Goal: Task Accomplishment & Management: Manage account settings

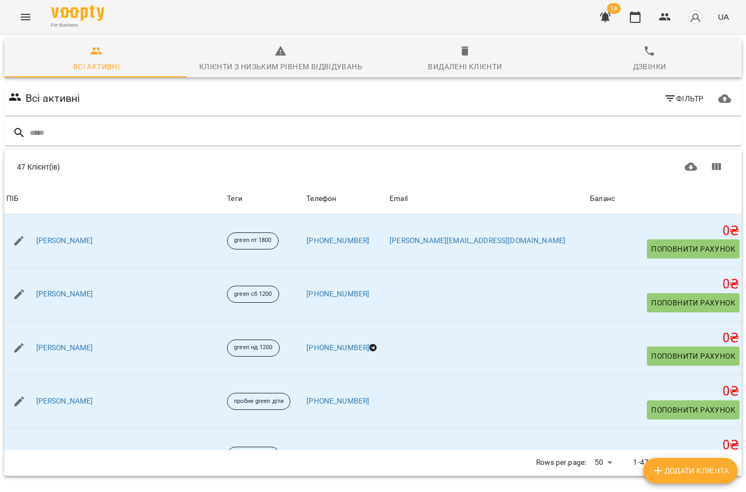
click at [698, 476] on span "Додати клієнта" at bounding box center [690, 470] width 77 height 13
select select "**"
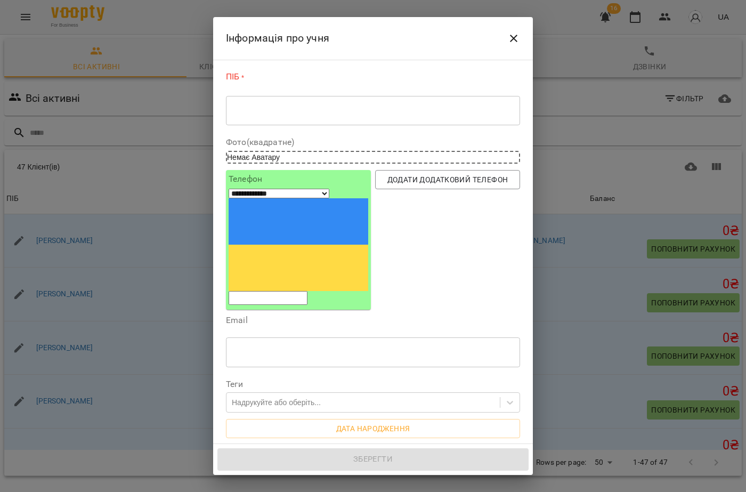
click at [362, 107] on textarea at bounding box center [372, 111] width 279 height 10
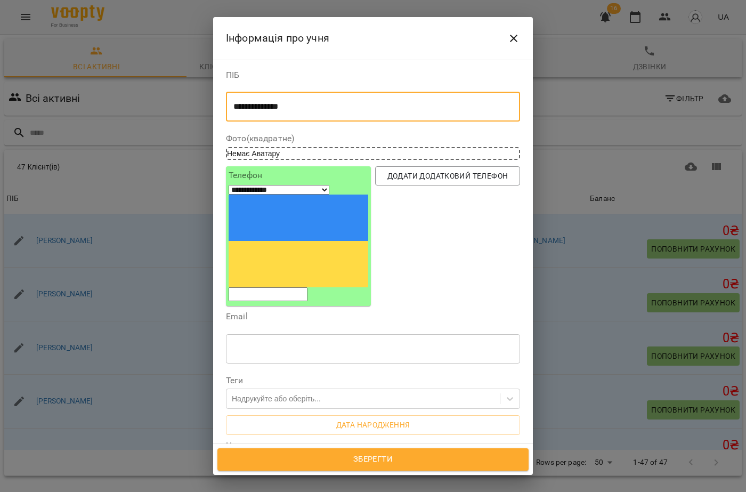
type textarea "**********"
click at [266, 287] on input "tel" at bounding box center [268, 294] width 79 height 14
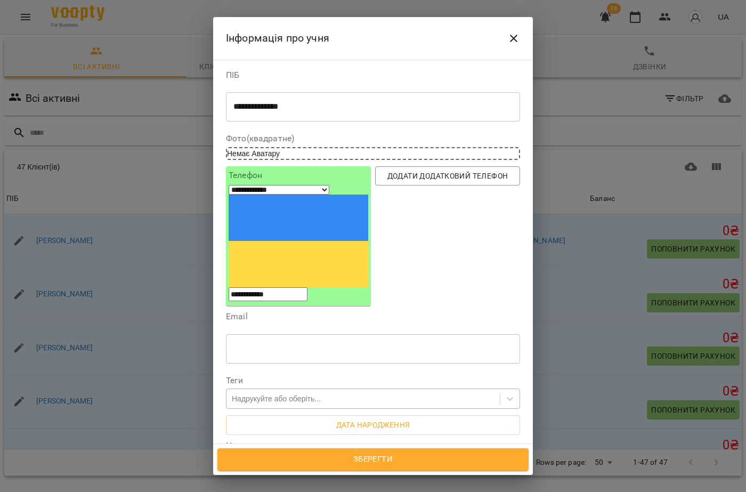
type input "**********"
click at [310, 393] on div "Надрукуйте або оберіть..." at bounding box center [276, 398] width 89 height 11
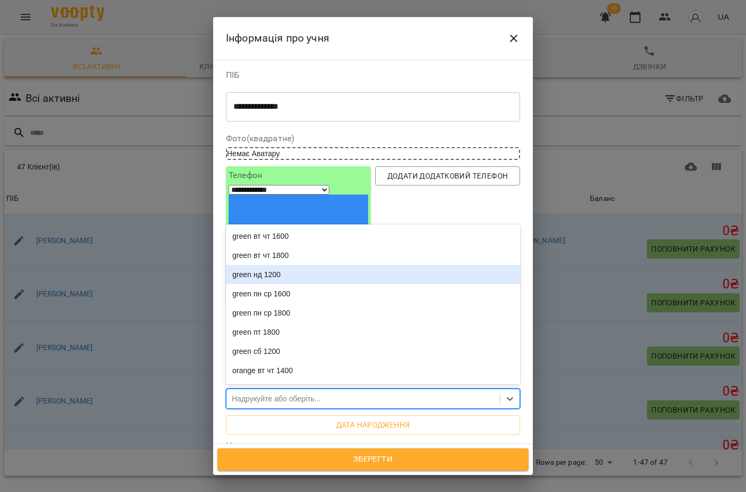
click at [283, 265] on div "green нд 1200" at bounding box center [373, 274] width 294 height 19
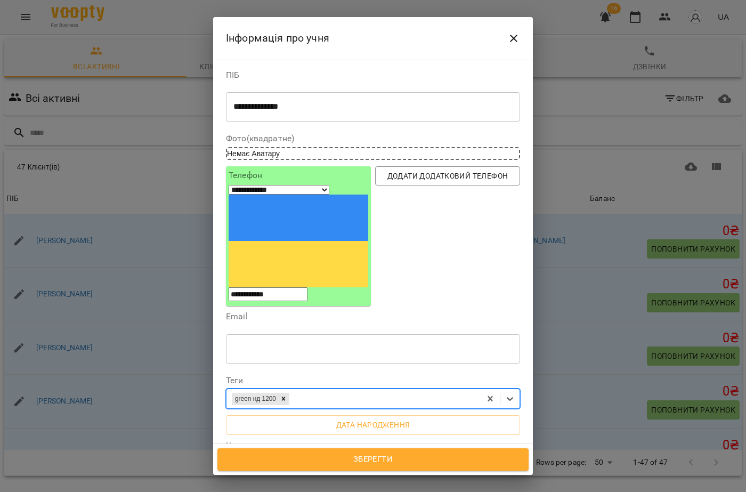
click at [377, 462] on span "Зберегти" at bounding box center [373, 459] width 288 height 14
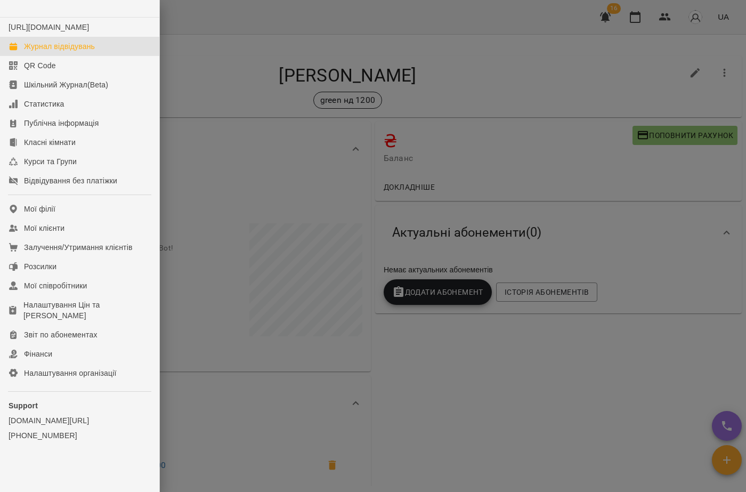
click at [42, 49] on link "Журнал відвідувань" at bounding box center [79, 46] width 159 height 19
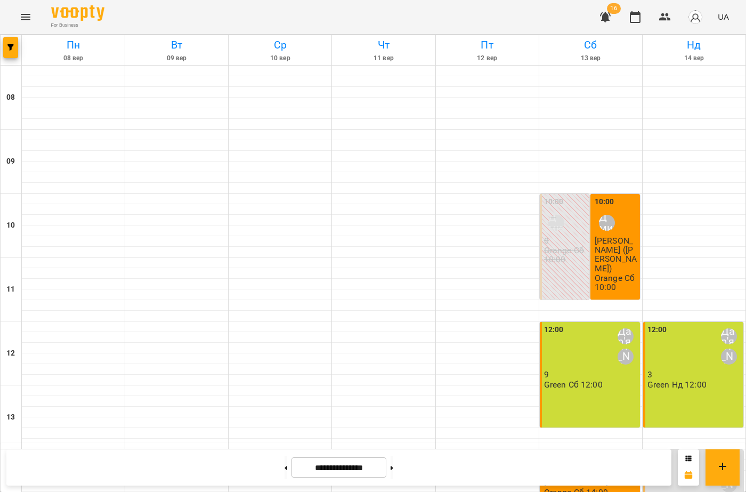
scroll to position [320, 0]
click at [393, 469] on button at bounding box center [392, 467] width 3 height 23
type input "**********"
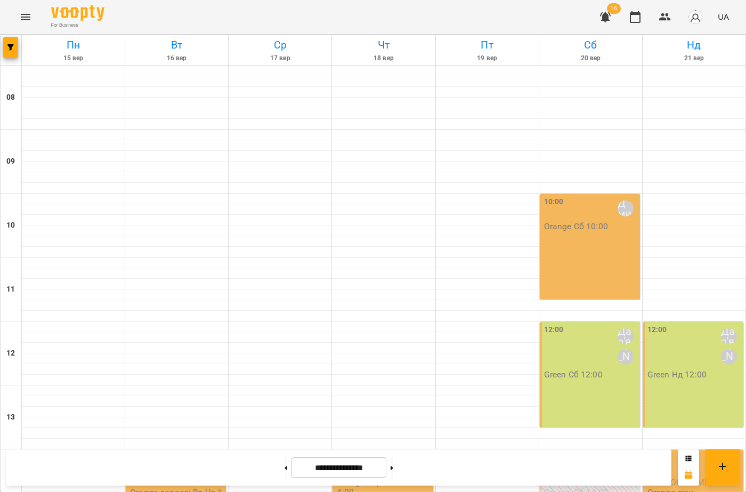
scroll to position [266, 0]
click at [651, 452] on div "14:00" at bounding box center [657, 464] width 20 height 25
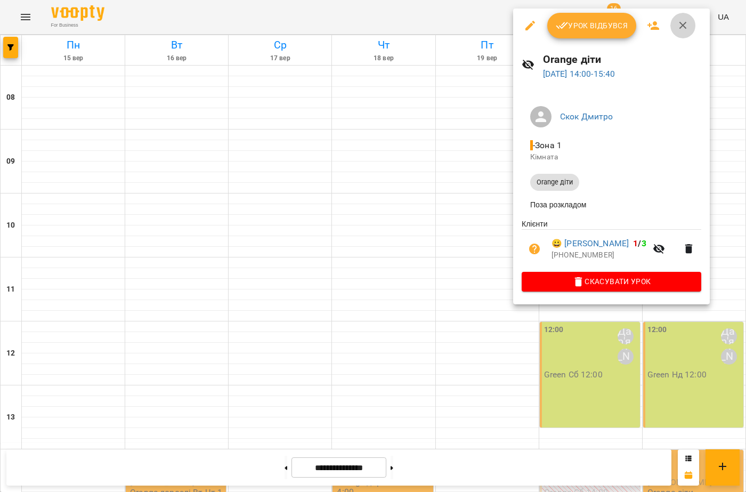
click at [682, 31] on icon "button" at bounding box center [683, 25] width 13 height 13
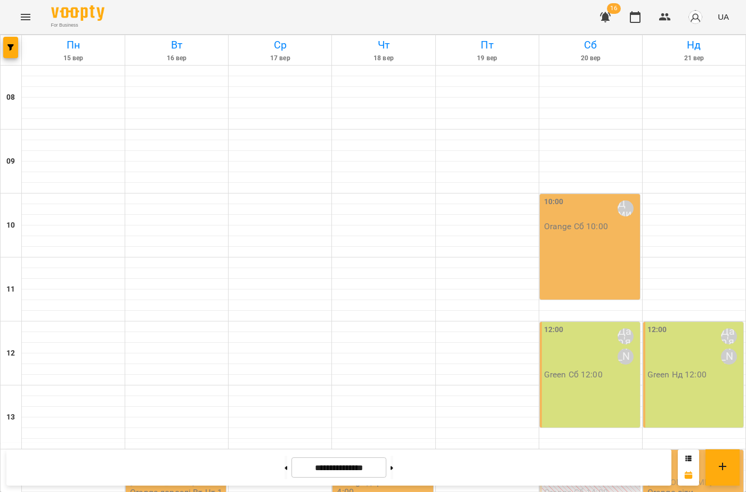
click at [667, 324] on div "12:00 Дар'я Максим" at bounding box center [694, 346] width 94 height 45
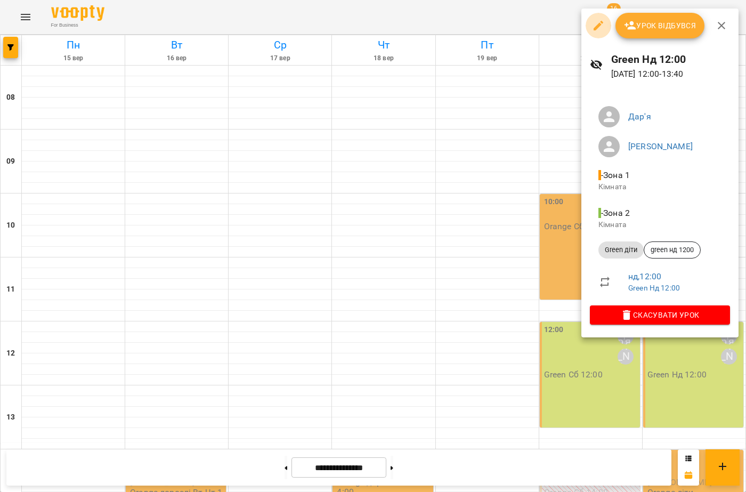
click at [603, 24] on icon "button" at bounding box center [598, 25] width 13 height 13
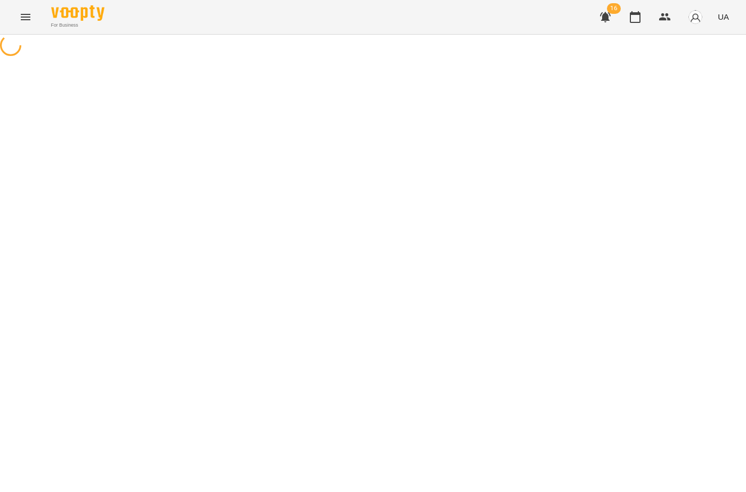
select select "**********"
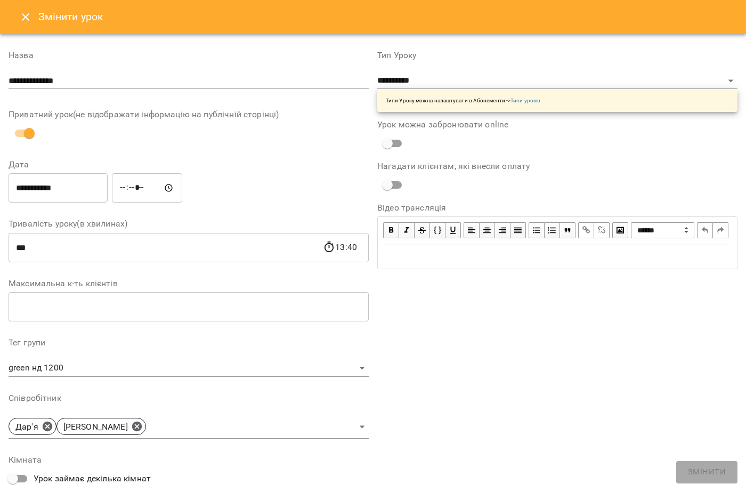
click at [26, 11] on icon "Close" at bounding box center [25, 17] width 13 height 13
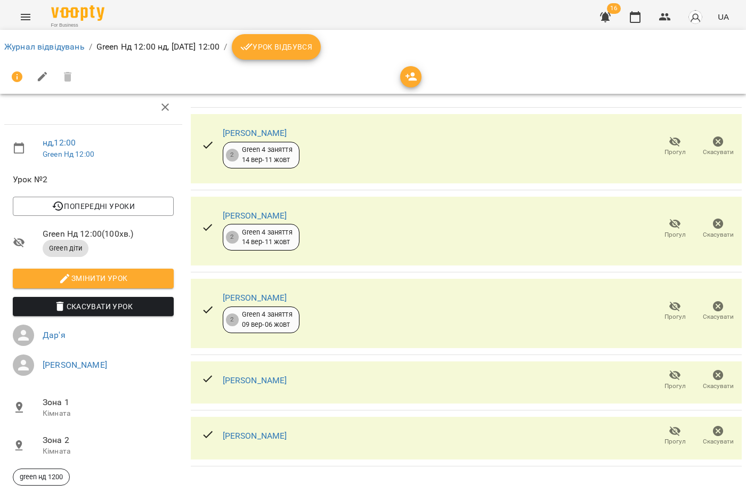
scroll to position [5, 0]
click at [712, 429] on icon "button" at bounding box center [718, 431] width 13 height 13
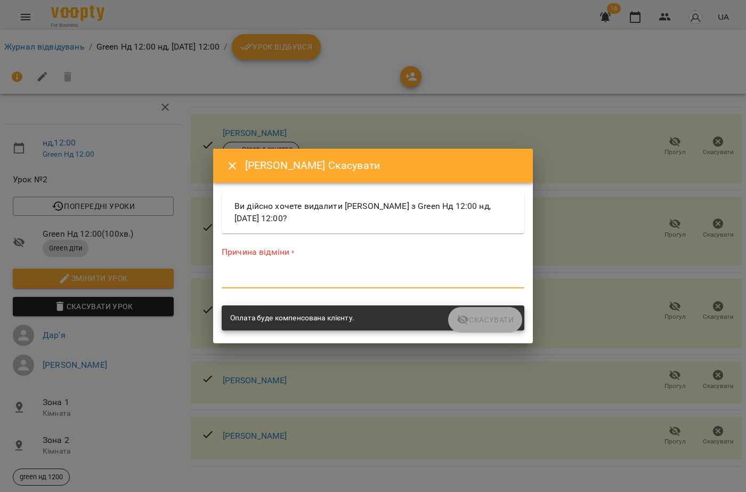
click at [304, 280] on textarea at bounding box center [373, 279] width 303 height 10
click at [234, 173] on button "Close" at bounding box center [233, 166] width 26 height 26
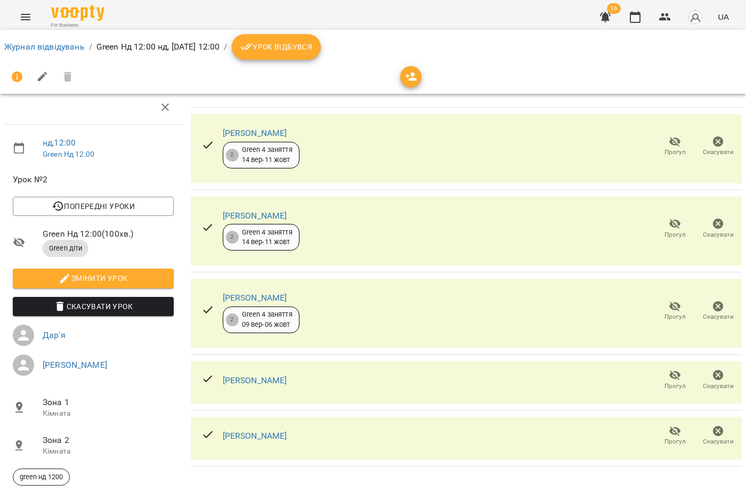
scroll to position [59, 0]
click at [260, 431] on link "[PERSON_NAME]" at bounding box center [255, 436] width 64 height 10
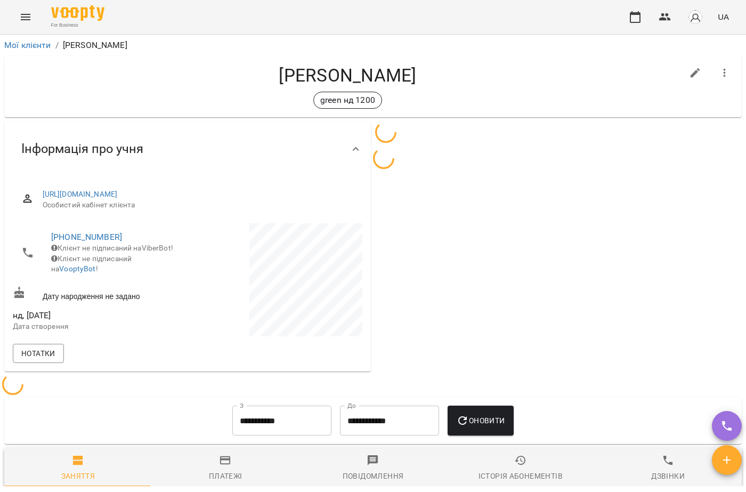
click at [689, 77] on icon "button" at bounding box center [695, 73] width 13 height 13
select select "**"
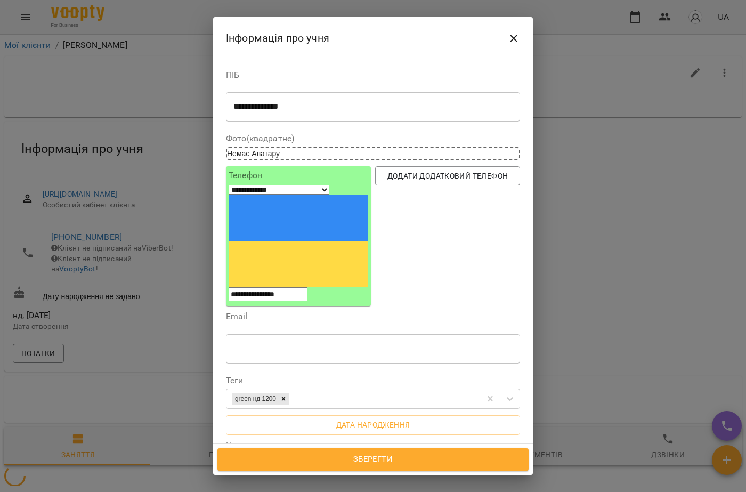
click at [255, 472] on textarea at bounding box center [372, 477] width 279 height 10
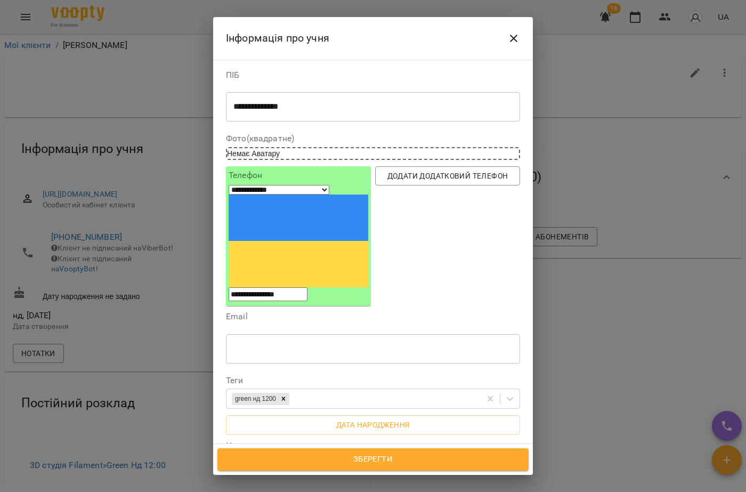
type textarea "**********"
click at [419, 453] on span "Зберегти" at bounding box center [373, 459] width 288 height 14
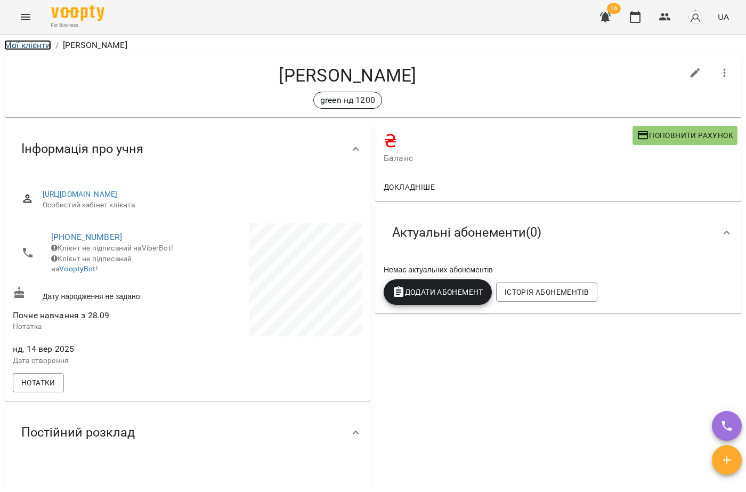
click at [30, 43] on link "Мої клієнти" at bounding box center [27, 45] width 47 height 10
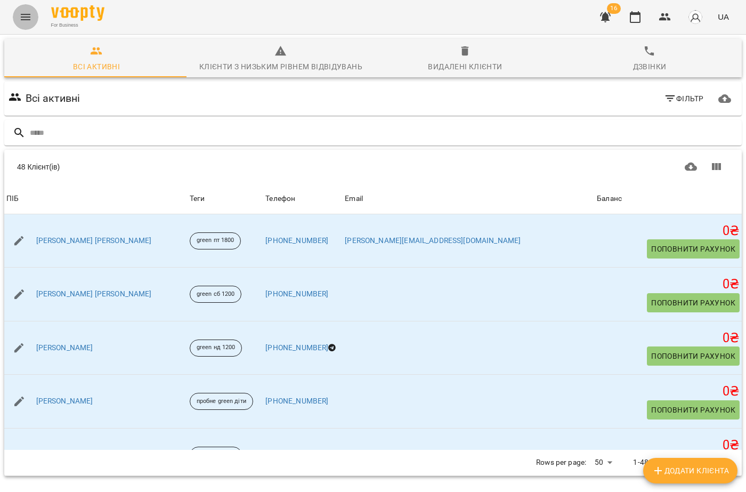
click at [19, 17] on icon "Menu" at bounding box center [25, 17] width 13 height 13
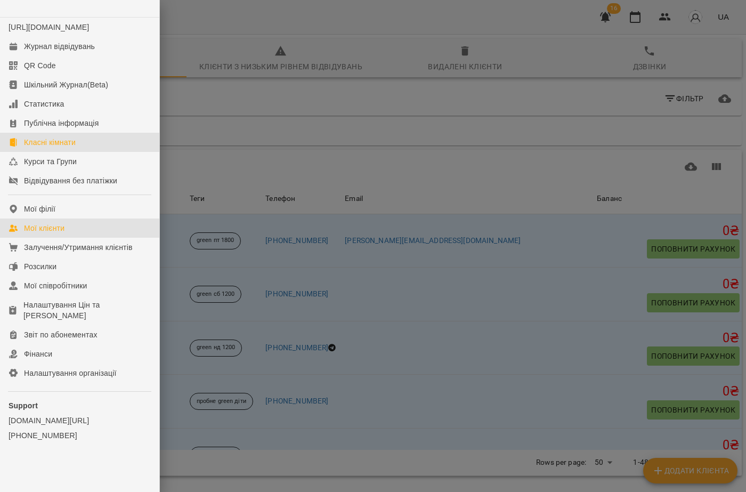
click at [55, 148] on div "Класні кімнати" at bounding box center [50, 142] width 52 height 11
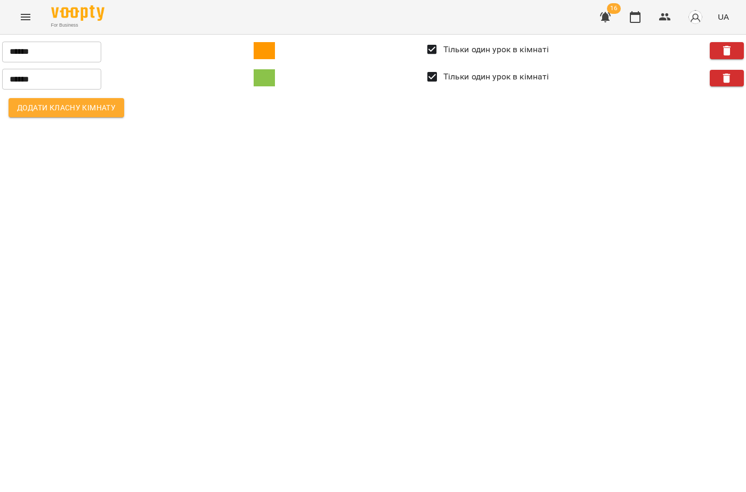
click at [27, 10] on button "Menu" at bounding box center [26, 17] width 26 height 26
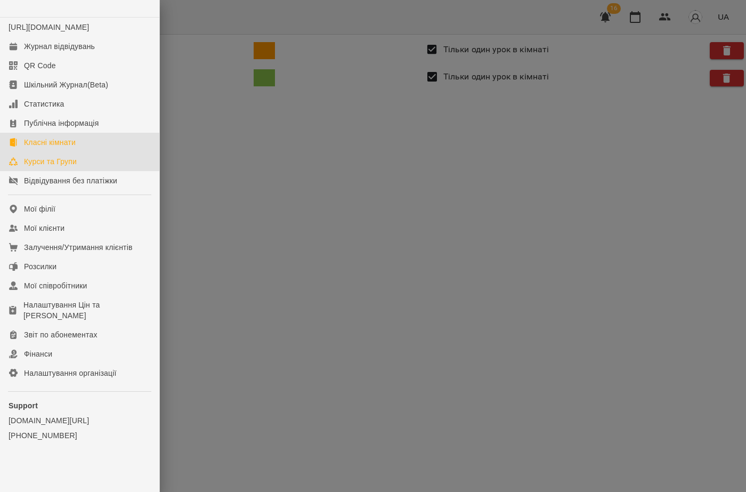
click at [23, 171] on link "Курси та Групи" at bounding box center [79, 161] width 159 height 19
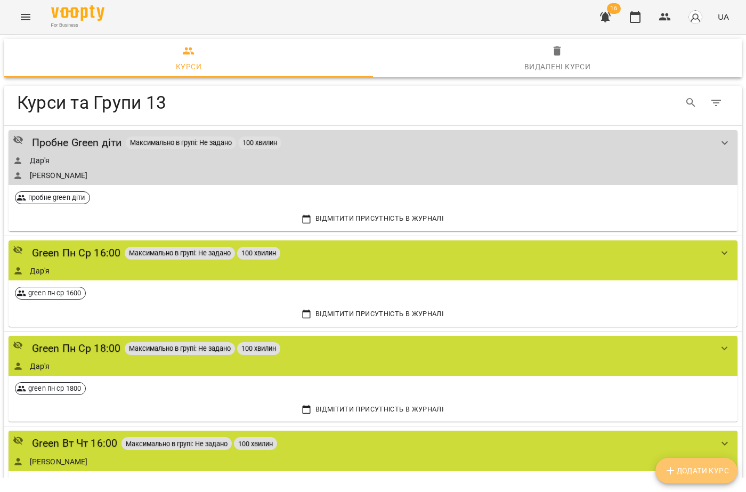
click at [717, 468] on span "Додати Курс" at bounding box center [696, 470] width 65 height 13
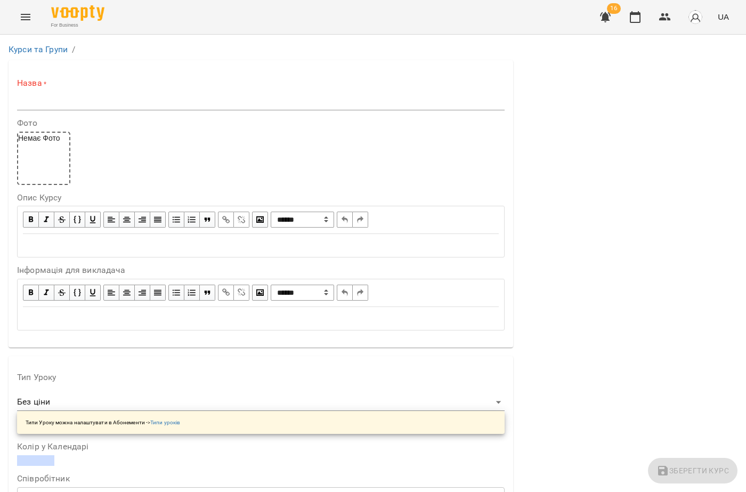
click at [29, 8] on button "Menu" at bounding box center [26, 17] width 26 height 26
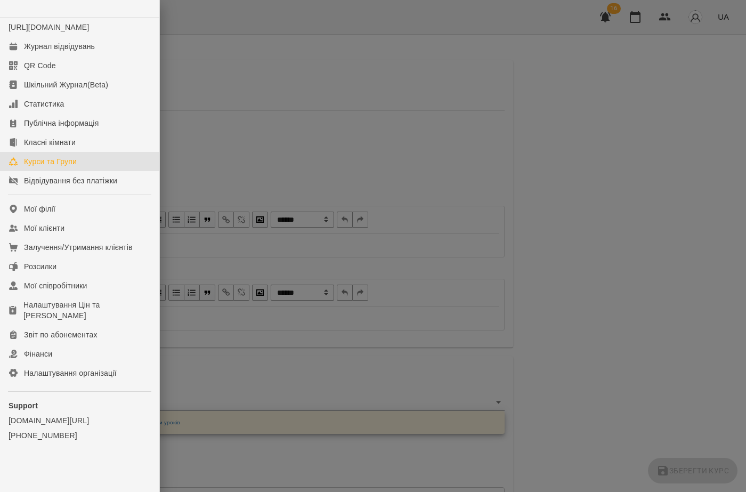
click at [44, 167] on div "Курси та Групи" at bounding box center [50, 161] width 53 height 11
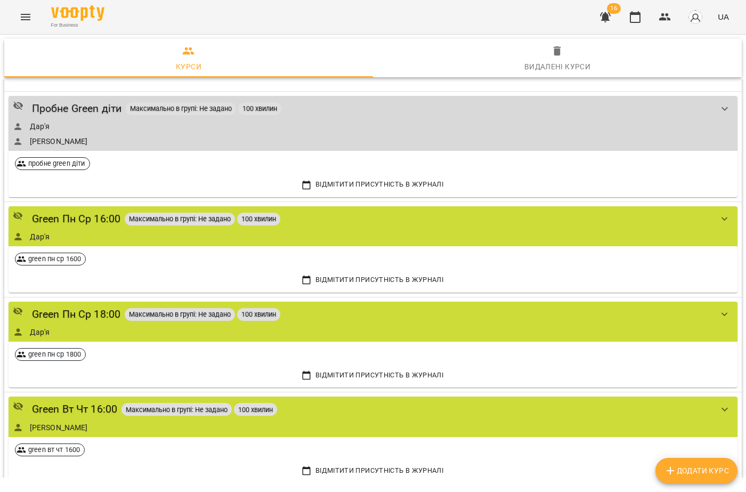
scroll to position [53, 0]
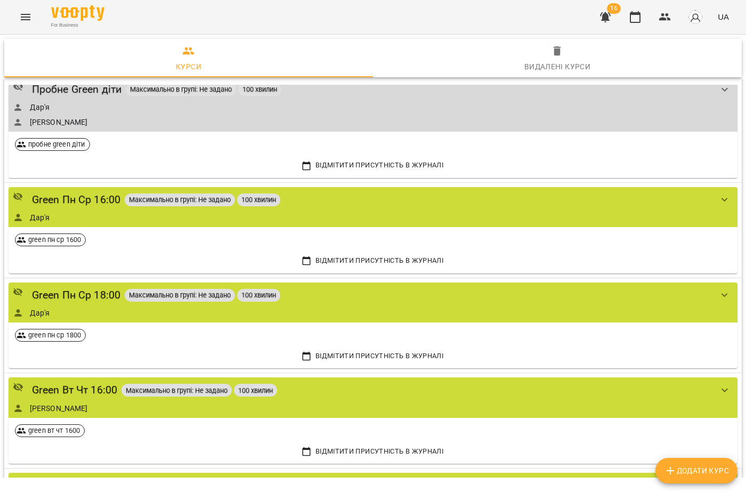
click at [693, 477] on button "Додати Курс" at bounding box center [696, 471] width 82 height 26
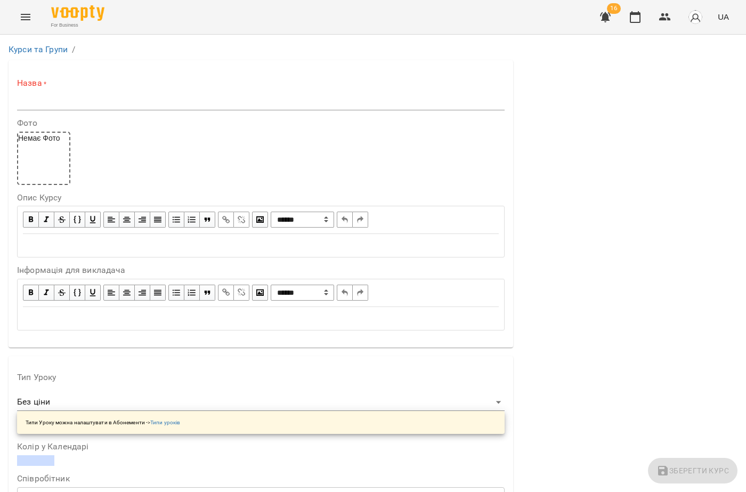
click at [70, 99] on input "text" at bounding box center [261, 101] width 488 height 17
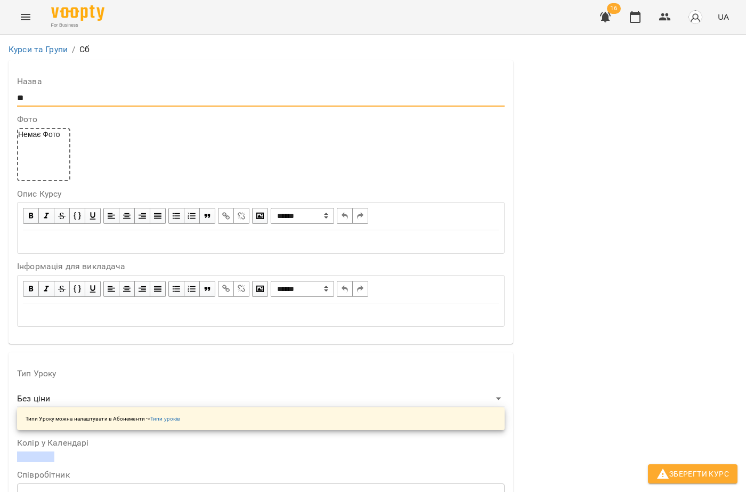
type input "*"
type input "**********"
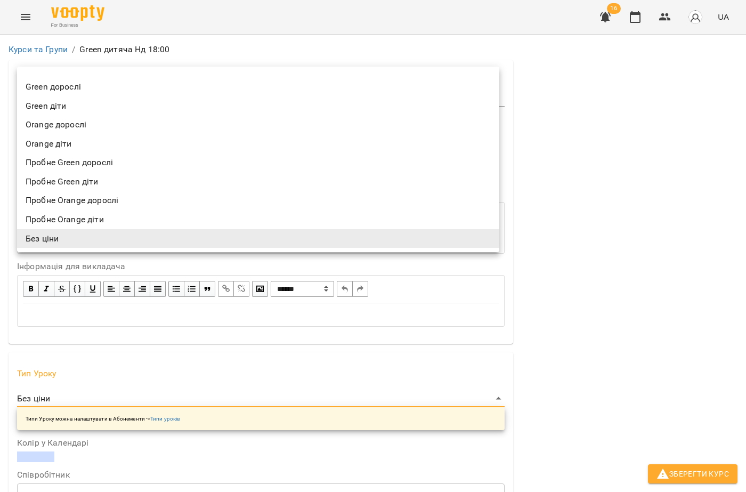
click at [64, 110] on li "Green діти" at bounding box center [258, 105] width 482 height 19
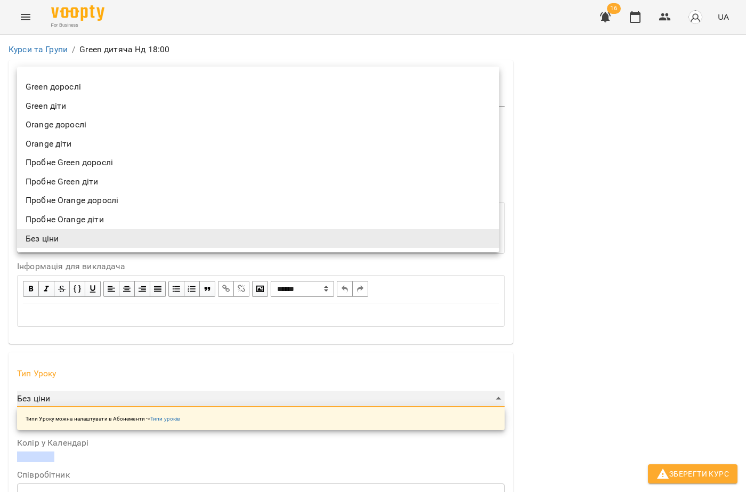
type input "**********"
type input "***"
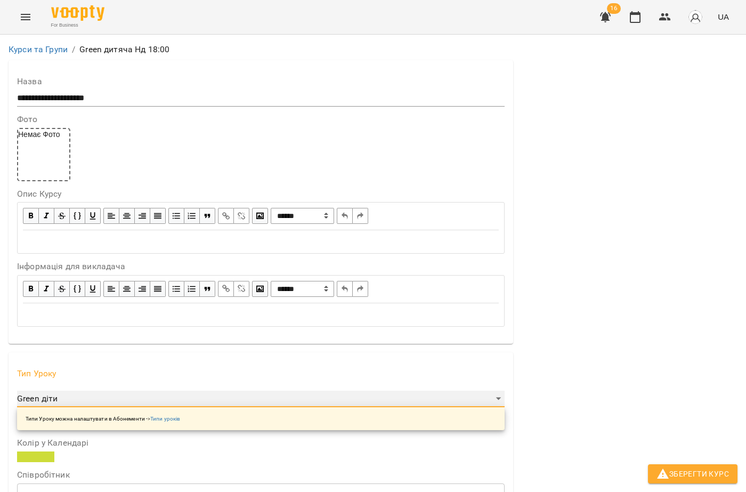
scroll to position [213, 0]
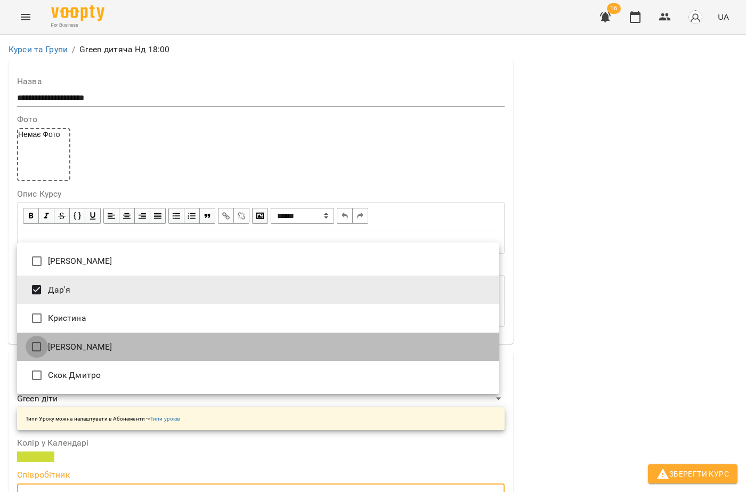
type input "**********"
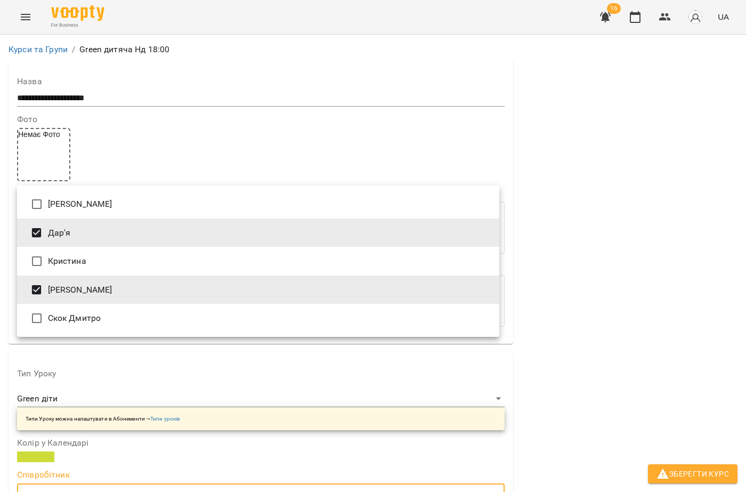
click at [715, 301] on div at bounding box center [373, 246] width 746 height 492
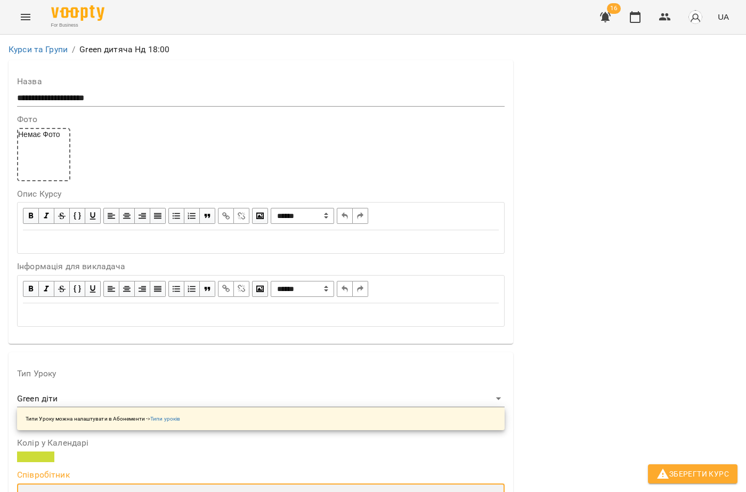
scroll to position [693, 0]
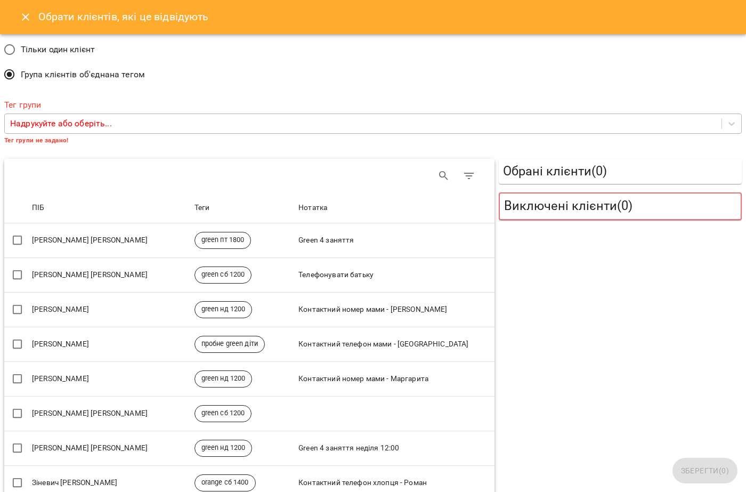
click at [76, 127] on p "Надрукуйте або оберіть..." at bounding box center [61, 123] width 102 height 13
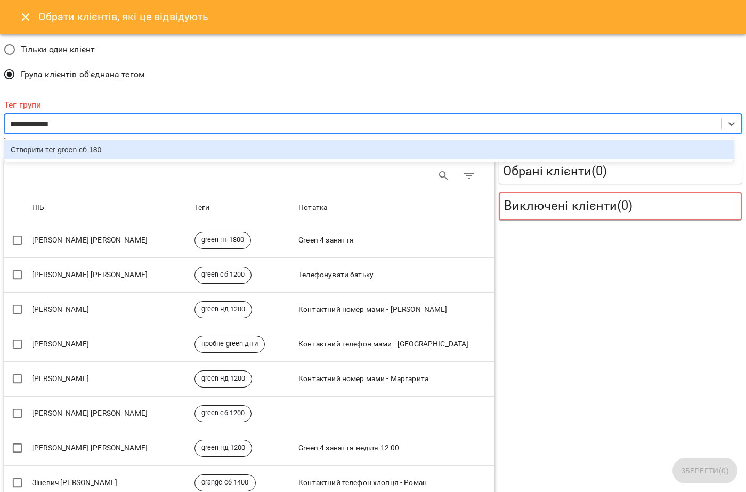
type input "**********"
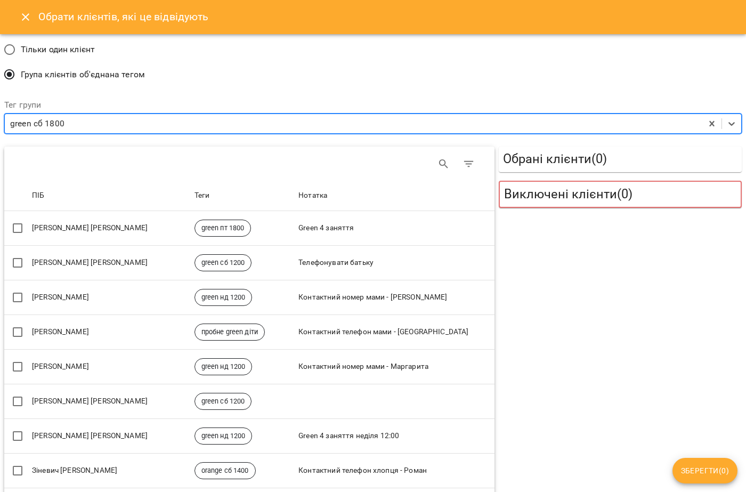
click at [702, 467] on span "Зберегти ( 0 )" at bounding box center [705, 470] width 48 height 13
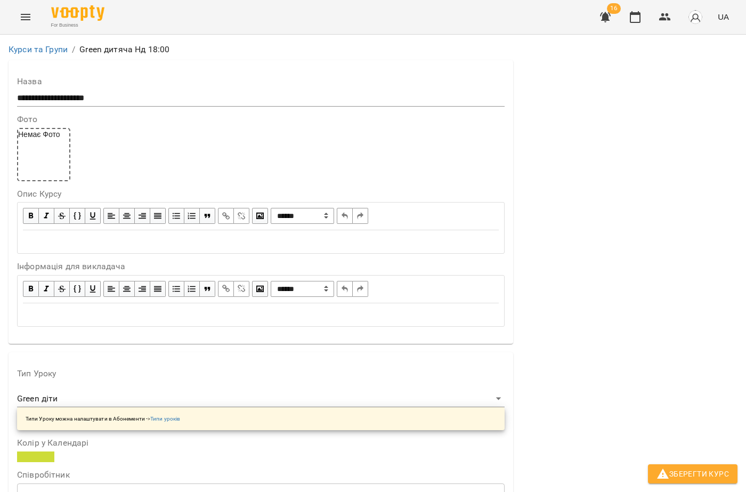
scroll to position [0, 0]
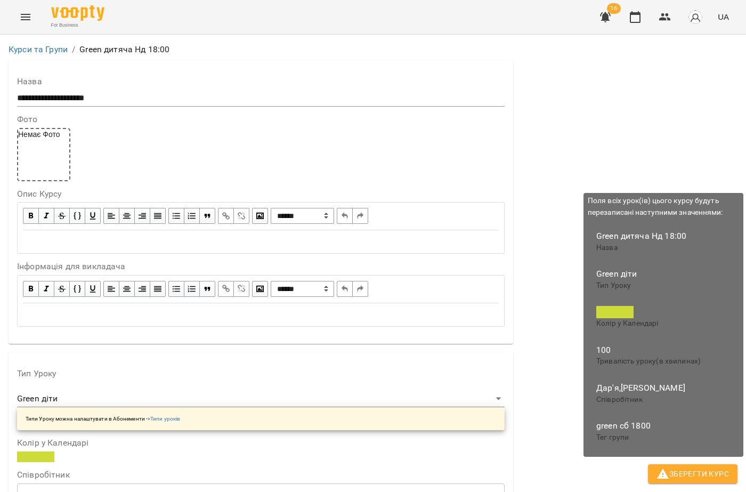
click at [667, 477] on icon "button" at bounding box center [663, 473] width 12 height 10
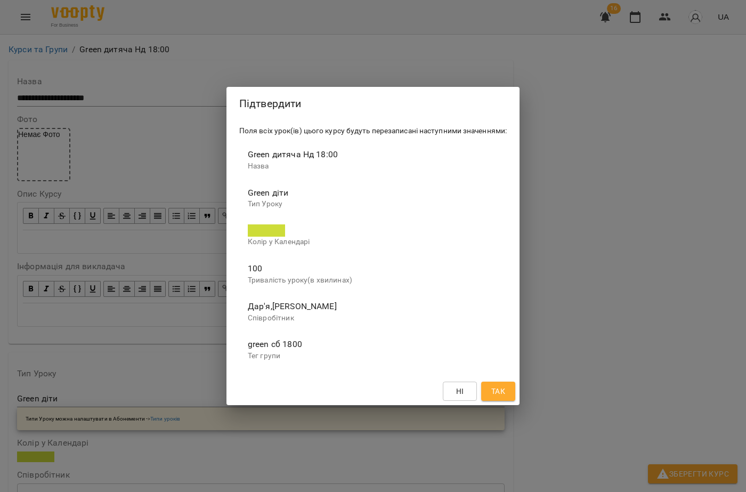
click at [502, 386] on span "Так" at bounding box center [498, 391] width 14 height 13
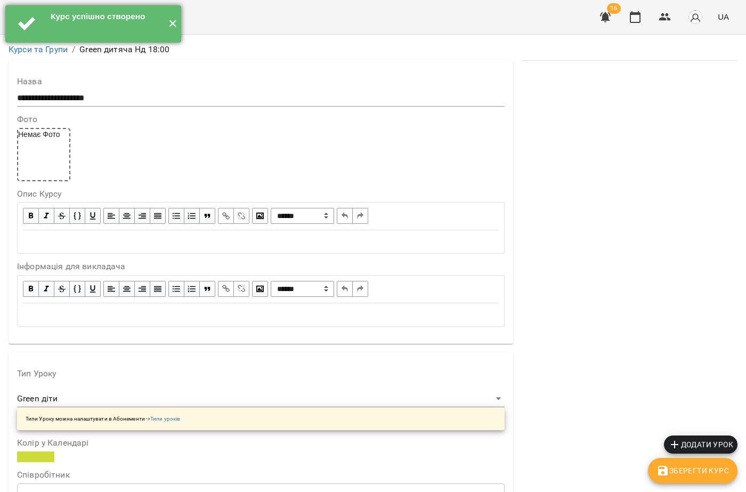
drag, startPoint x: 177, startPoint y: 24, endPoint x: 34, endPoint y: 23, distance: 142.8
click at [176, 24] on button "✕" at bounding box center [173, 23] width 18 height 37
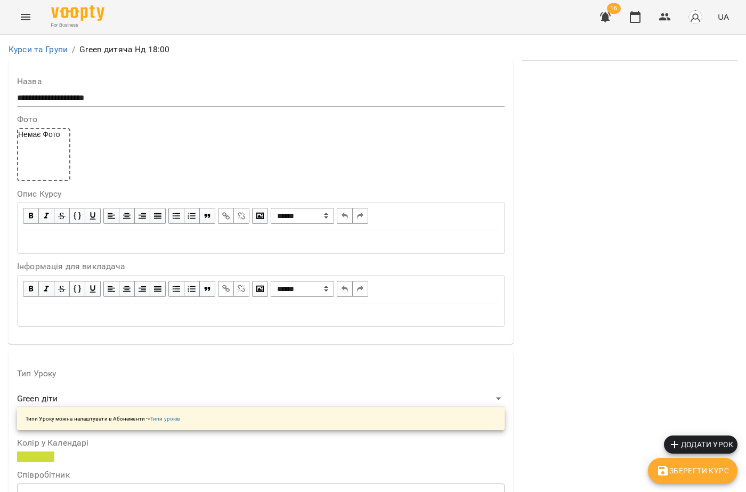
click at [19, 15] on button "Menu" at bounding box center [26, 17] width 26 height 26
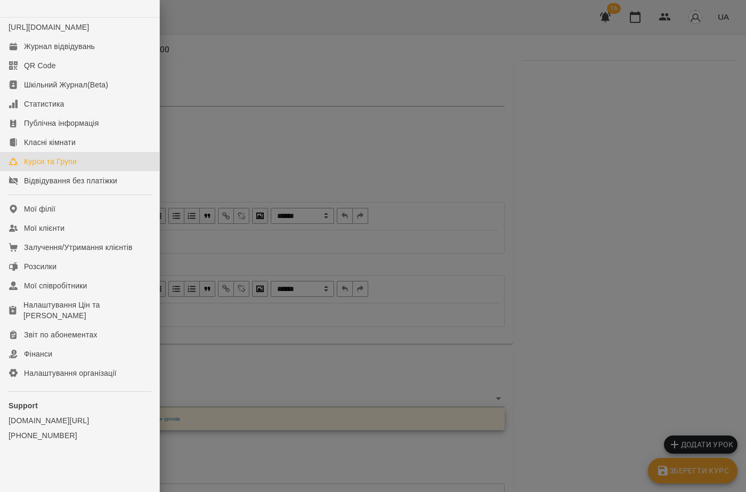
click at [46, 167] on div "Курси та Групи" at bounding box center [50, 161] width 53 height 11
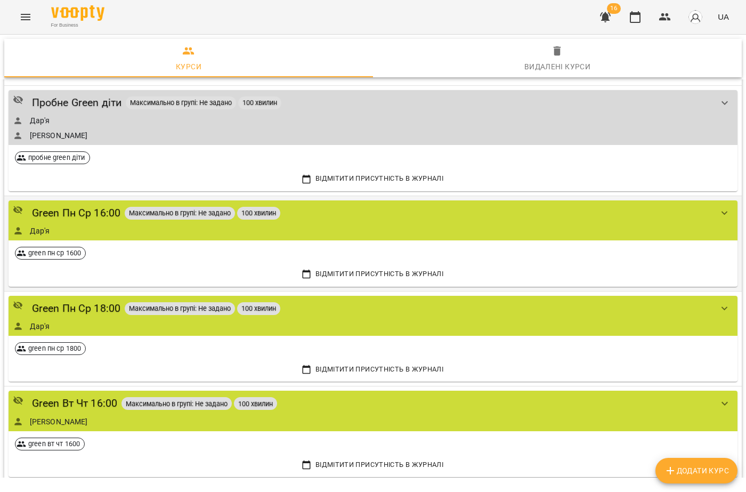
scroll to position [160, 0]
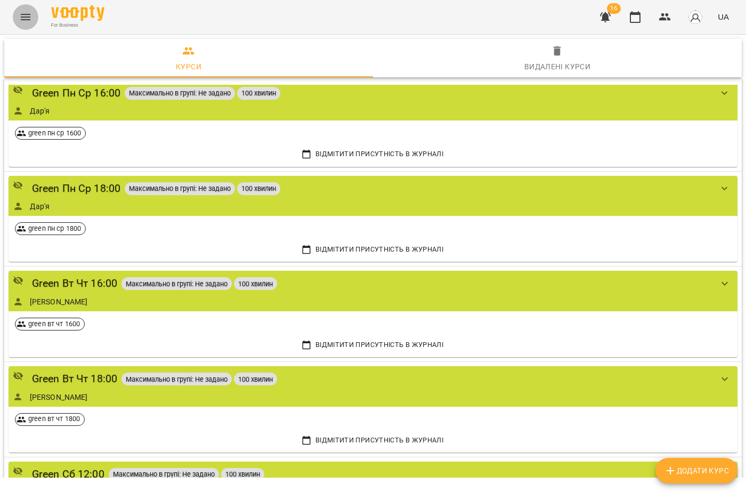
click at [33, 10] on button "Menu" at bounding box center [26, 17] width 26 height 26
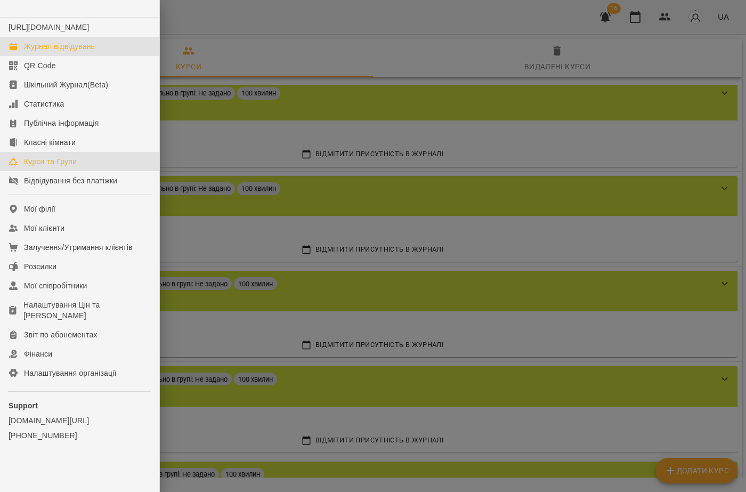
click at [37, 52] on div "Журнал відвідувань" at bounding box center [59, 46] width 71 height 11
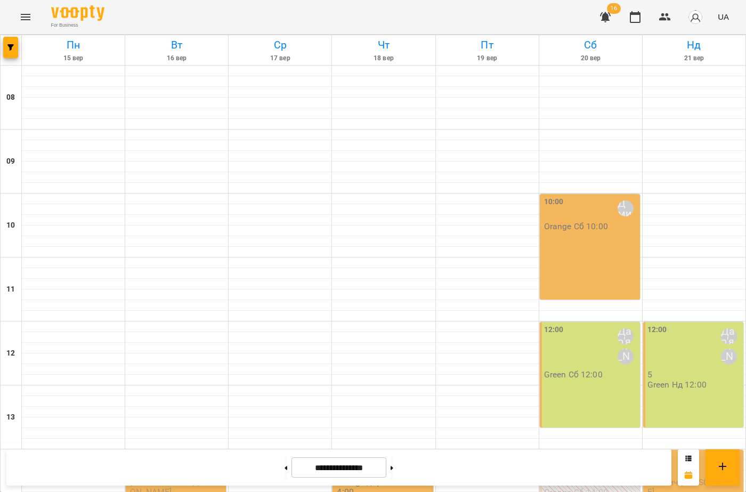
scroll to position [389, 0]
click at [285, 469] on button at bounding box center [286, 467] width 3 height 23
type input "**********"
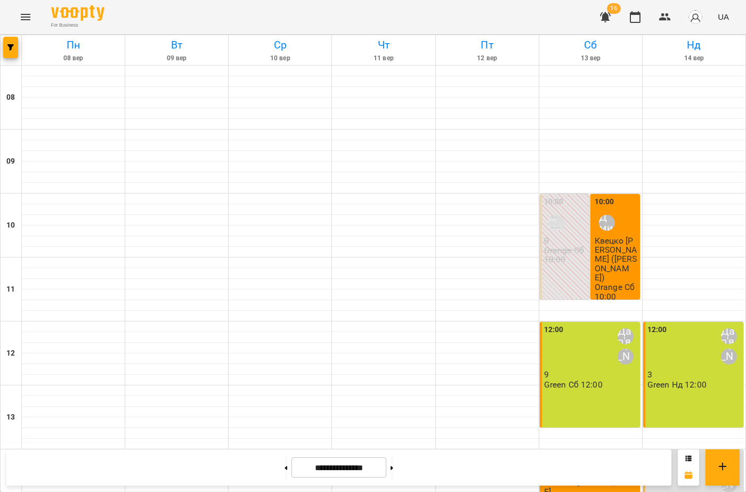
scroll to position [176, 0]
click at [590, 324] on div "12:00 Дар'я Максим" at bounding box center [591, 346] width 94 height 45
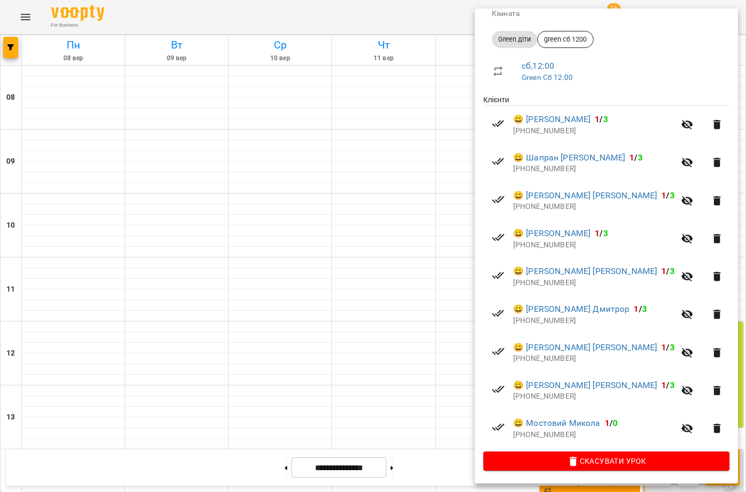
scroll to position [237, 0]
click at [341, 280] on div at bounding box center [373, 246] width 746 height 492
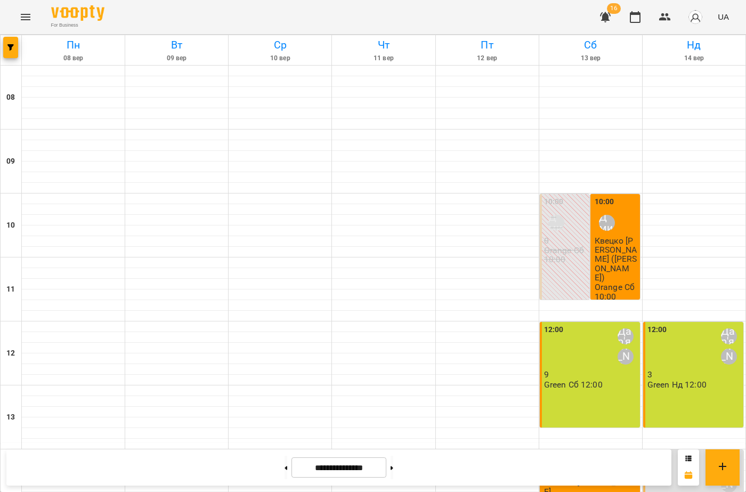
scroll to position [282, 0]
click at [28, 21] on icon "Menu" at bounding box center [25, 17] width 13 height 13
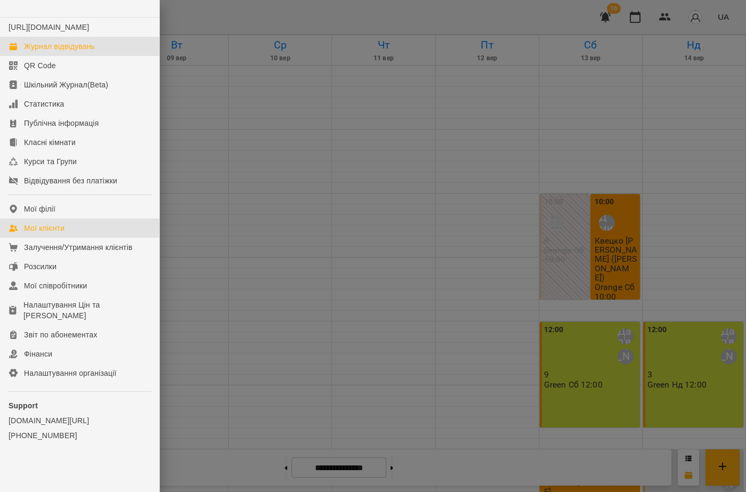
click at [59, 233] on div "Мої клієнти" at bounding box center [44, 228] width 40 height 11
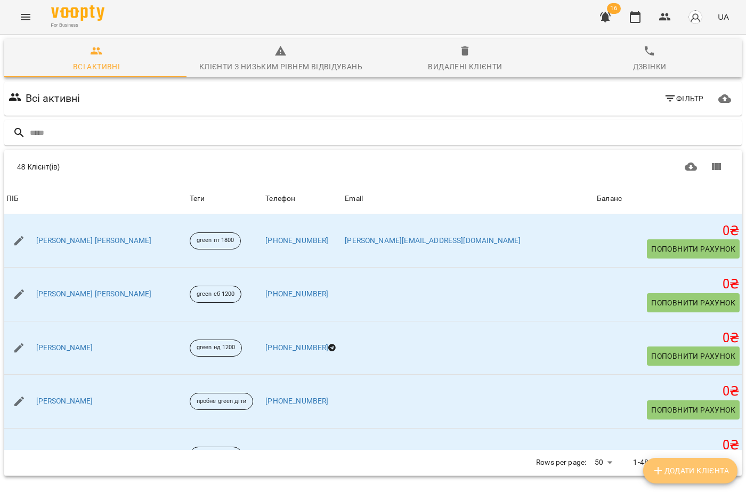
click at [686, 475] on span "Додати клієнта" at bounding box center [690, 470] width 77 height 13
select select "**"
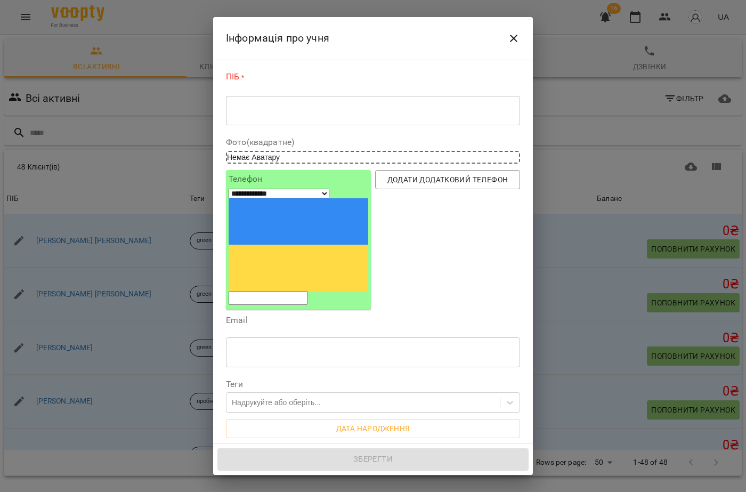
click at [246, 106] on textarea at bounding box center [372, 111] width 279 height 10
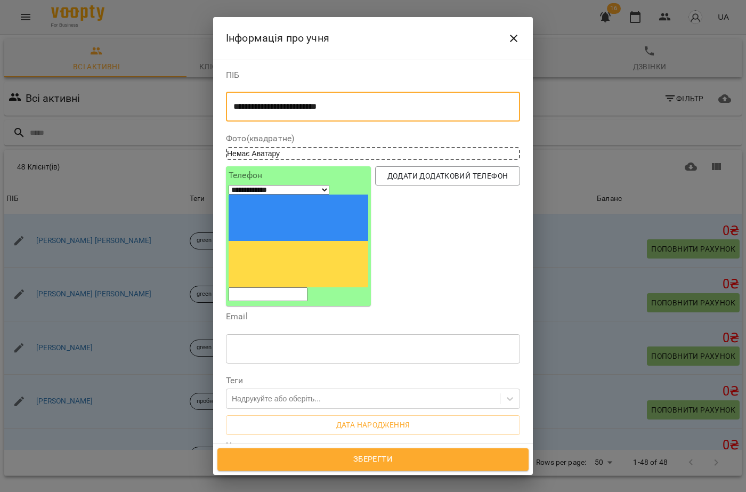
type textarea "**********"
click at [256, 287] on input "tel" at bounding box center [268, 294] width 79 height 14
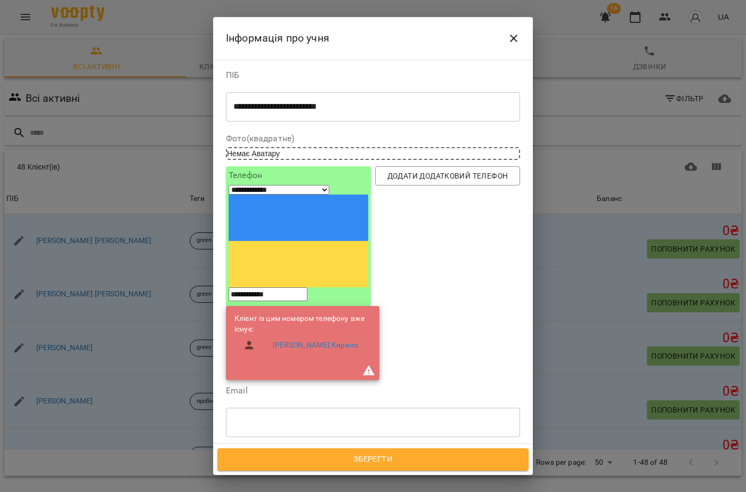
type input "**********"
click at [514, 35] on icon "Close" at bounding box center [513, 38] width 13 height 13
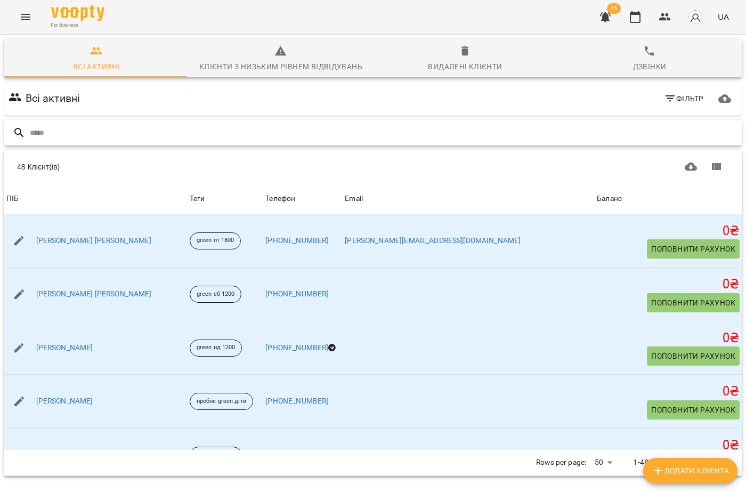
click at [102, 129] on input "text" at bounding box center [384, 133] width 708 height 18
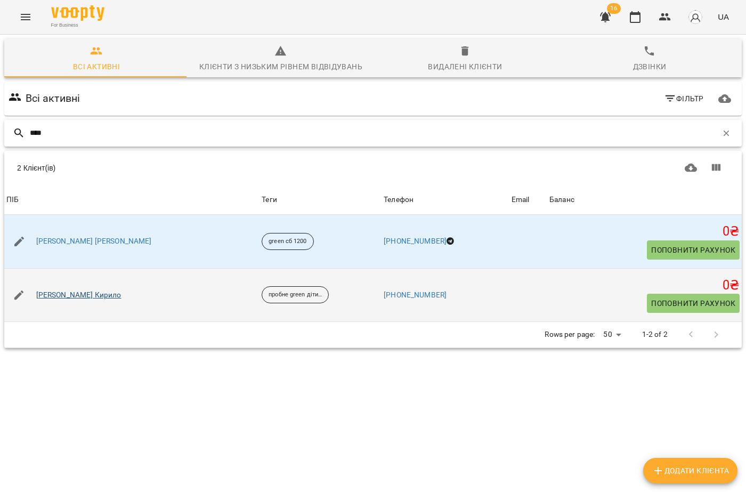
type input "****"
click at [72, 290] on link "[PERSON_NAME]" at bounding box center [78, 295] width 85 height 11
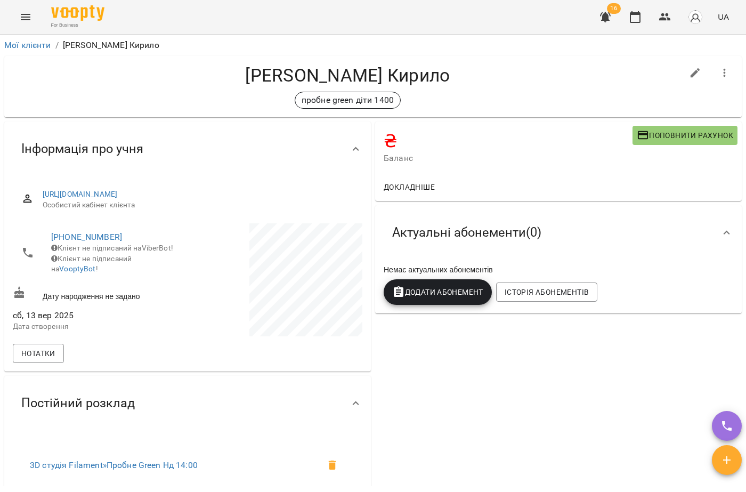
click at [689, 71] on icon "button" at bounding box center [695, 73] width 13 height 13
select select "**"
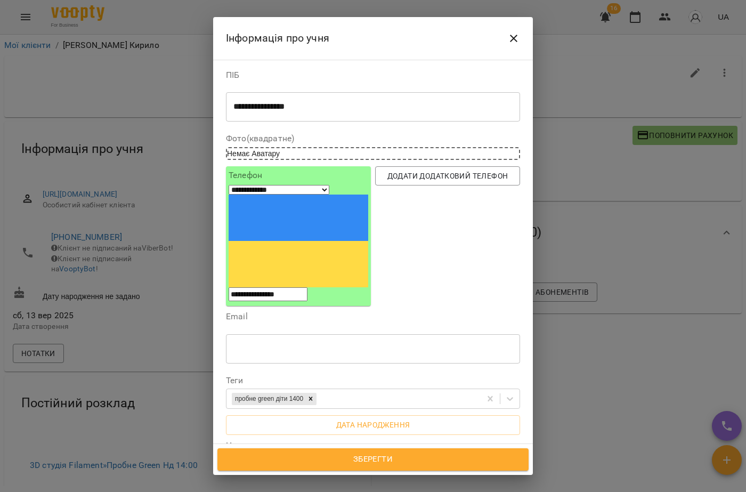
scroll to position [53, 0]
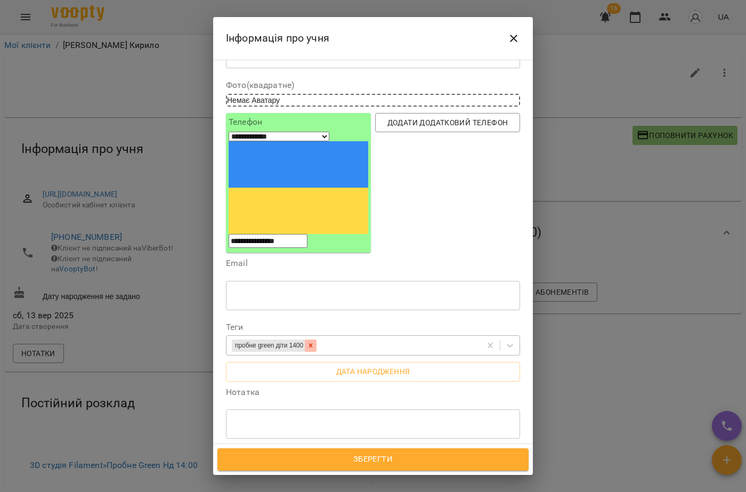
click at [314, 342] on icon at bounding box center [310, 345] width 7 height 7
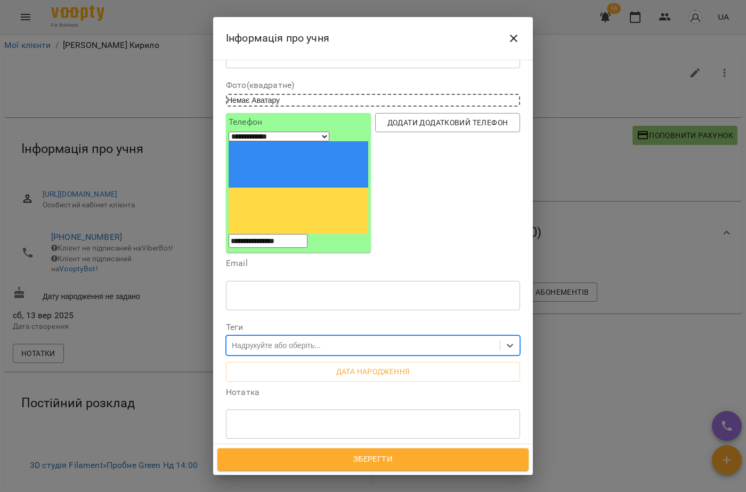
click at [305, 340] on div "Надрукуйте або оберіть..." at bounding box center [276, 345] width 89 height 11
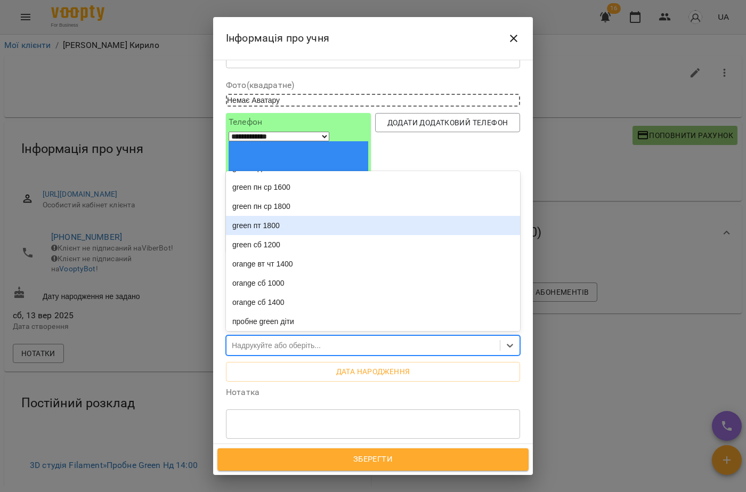
click at [270, 216] on div "green пт 1800" at bounding box center [373, 225] width 294 height 19
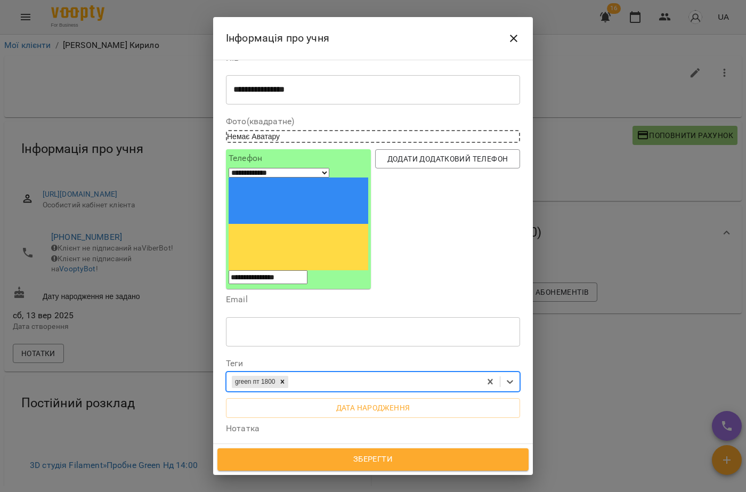
scroll to position [0, 0]
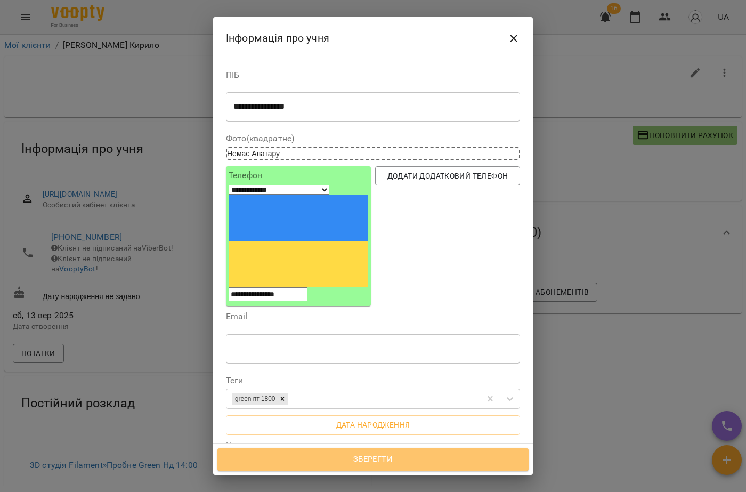
click at [326, 452] on button "Зберегти" at bounding box center [372, 459] width 311 height 22
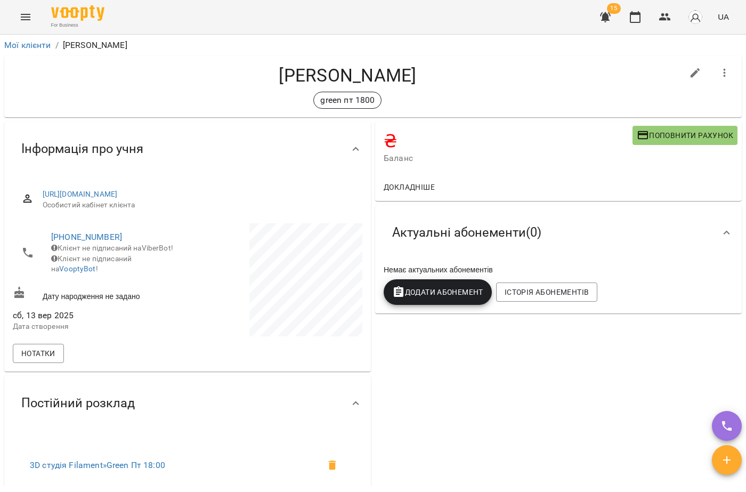
click at [25, 12] on icon "Menu" at bounding box center [25, 17] width 13 height 13
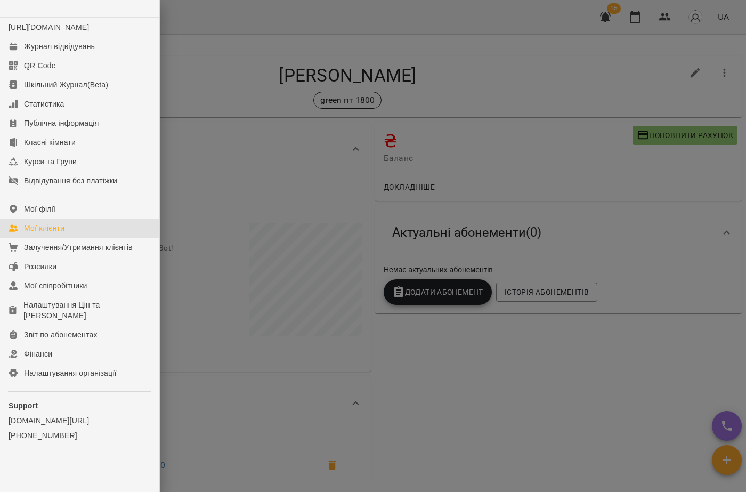
click at [42, 233] on div "Мої клієнти" at bounding box center [44, 228] width 40 height 11
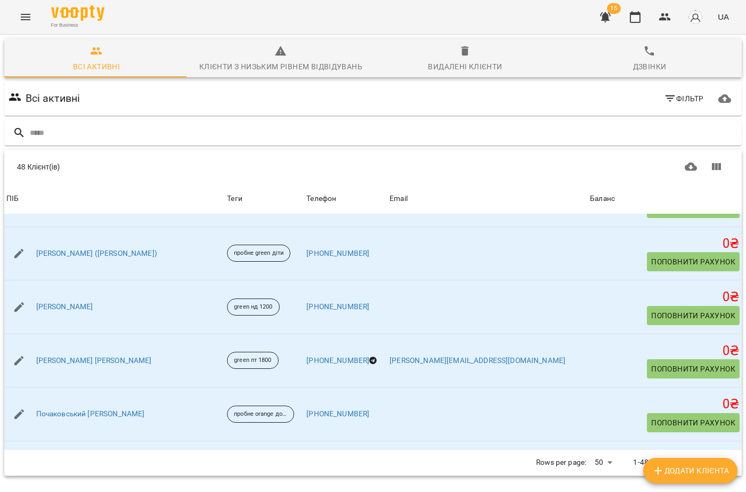
scroll to position [1226, 0]
